Goal: Find specific page/section: Find specific page/section

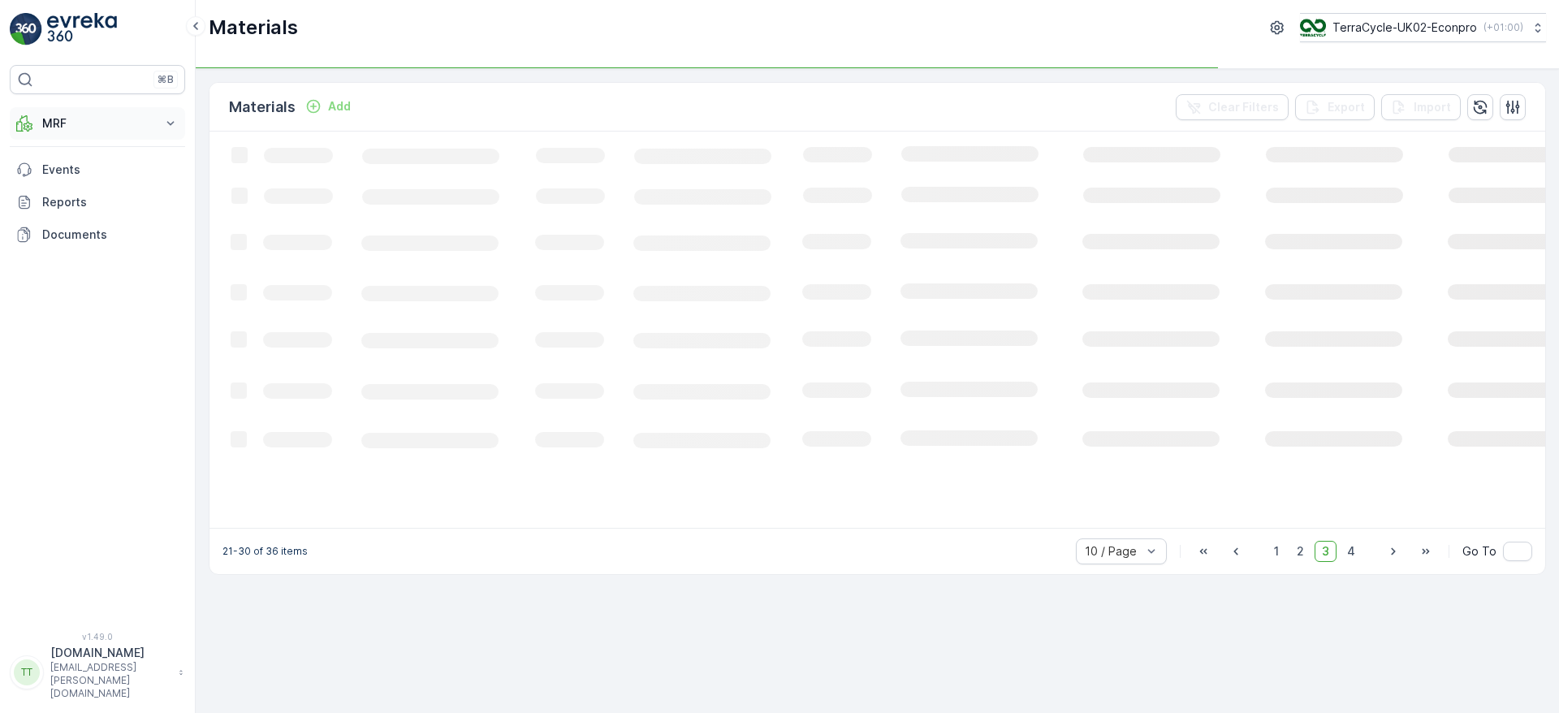
click at [158, 134] on button "MRF" at bounding box center [97, 123] width 175 height 32
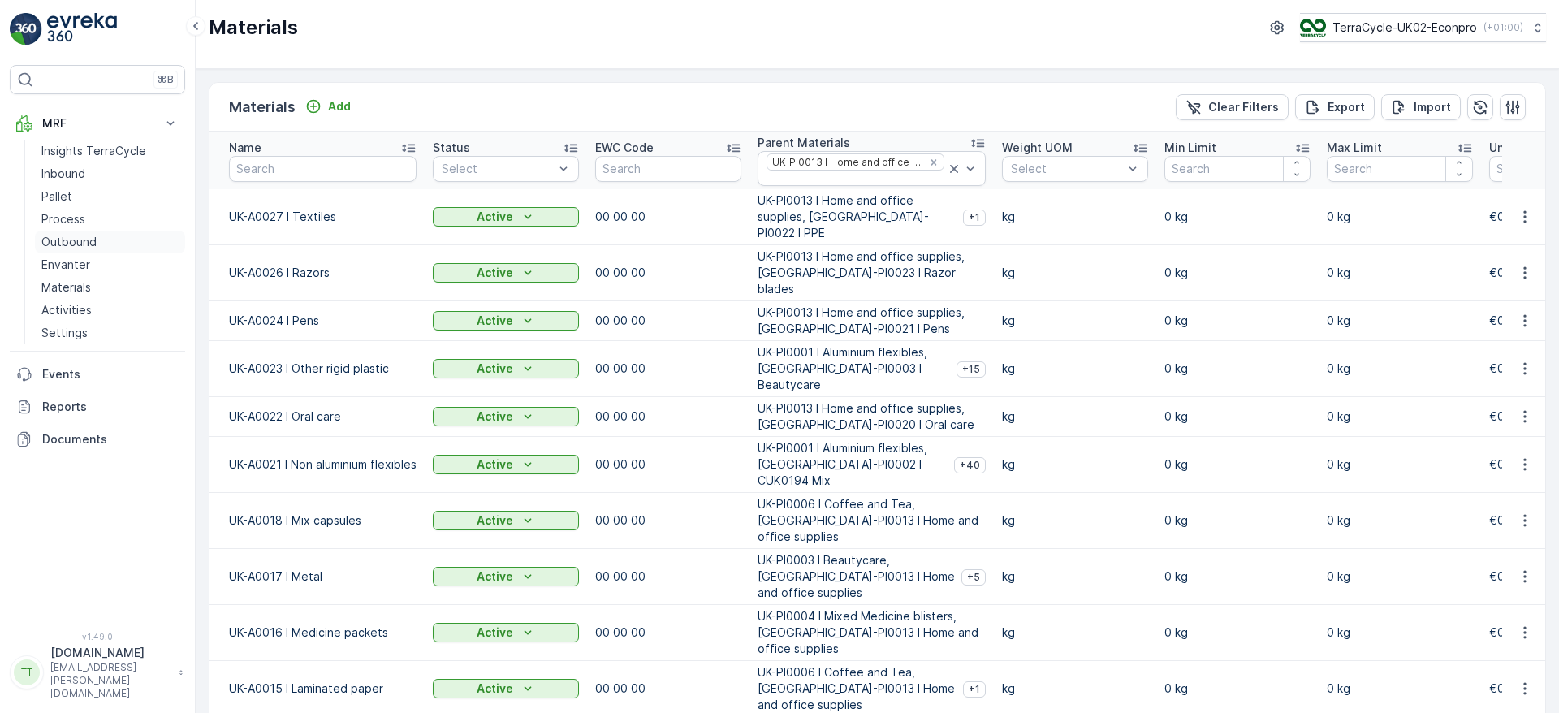
click at [58, 239] on p "Outbound" at bounding box center [68, 242] width 55 height 16
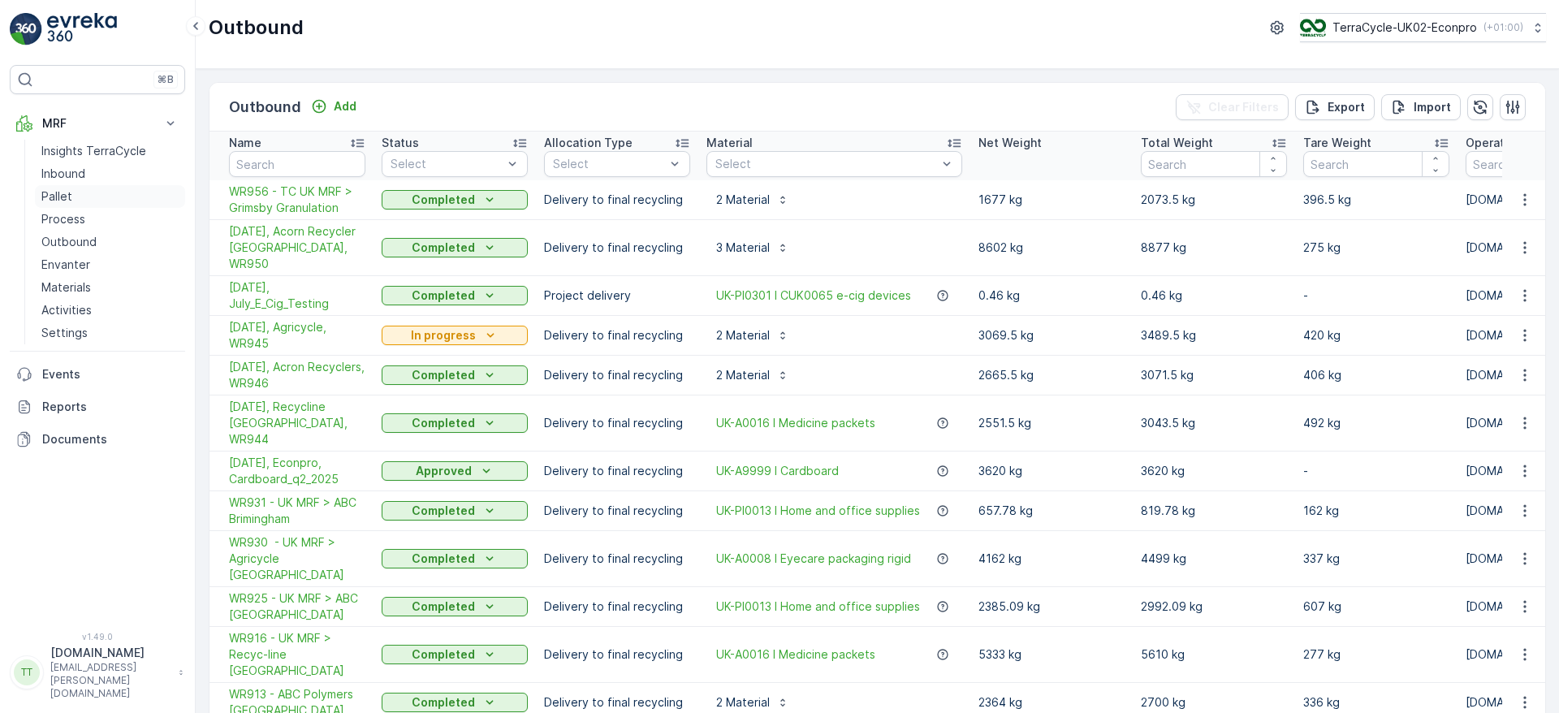
click at [69, 198] on p "Pallet" at bounding box center [56, 196] width 31 height 16
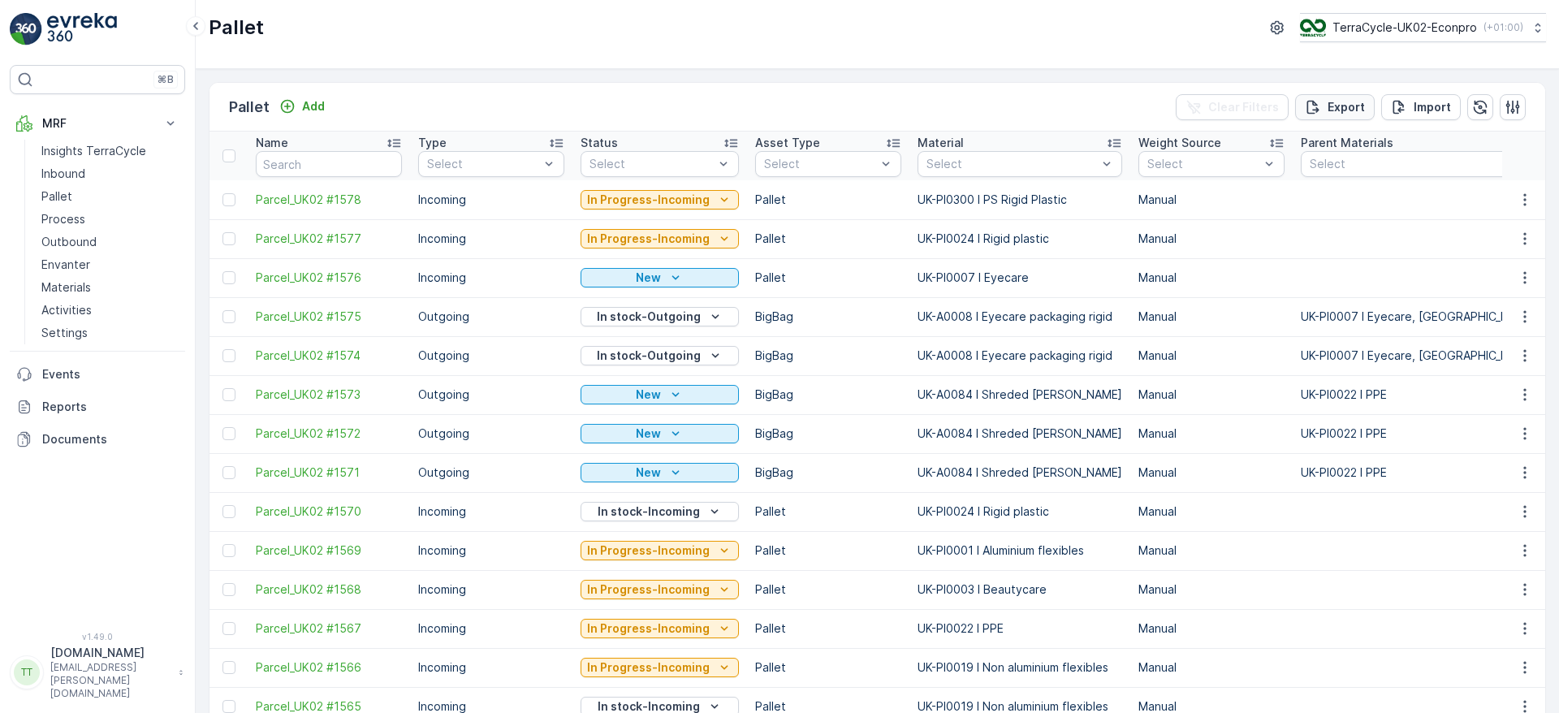
click at [1337, 108] on p "Export" at bounding box center [1346, 107] width 37 height 16
click at [1351, 86] on span "reports" at bounding box center [1427, 88] width 191 height 17
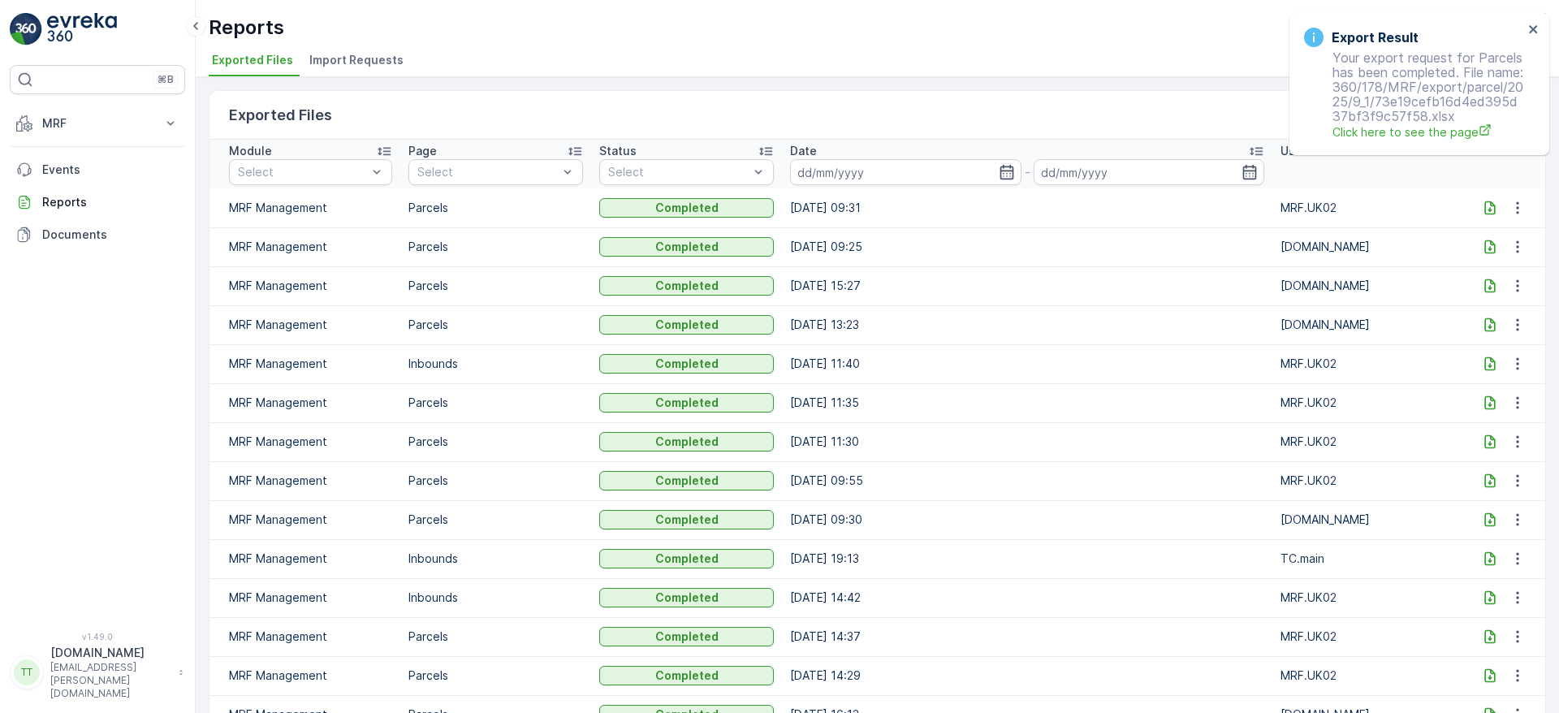
click at [1487, 212] on icon at bounding box center [1490, 208] width 16 height 16
click at [1486, 247] on icon at bounding box center [1490, 247] width 16 height 16
